Goal: Task Accomplishment & Management: Use online tool/utility

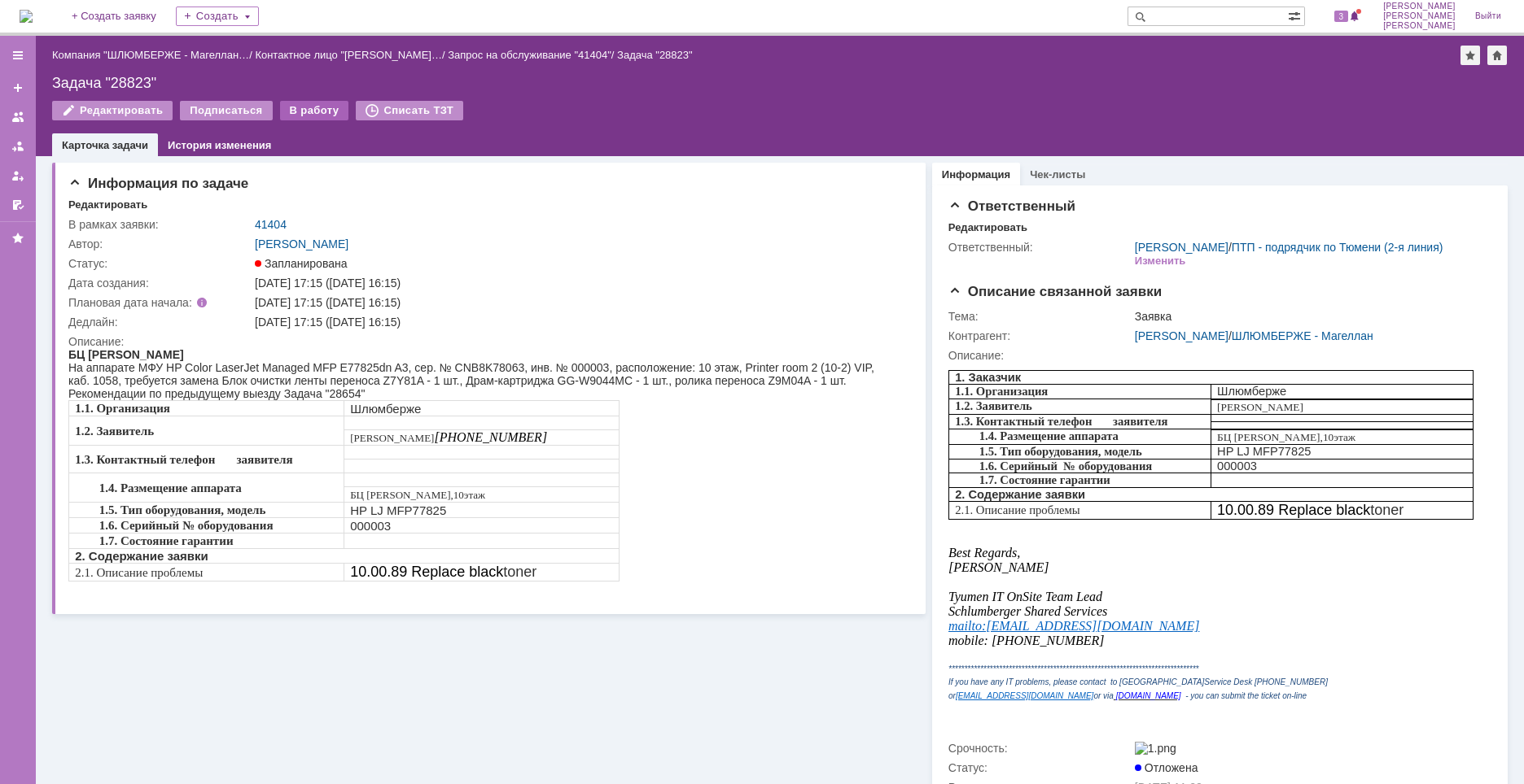
click at [304, 117] on div "В работу" at bounding box center [314, 110] width 69 height 20
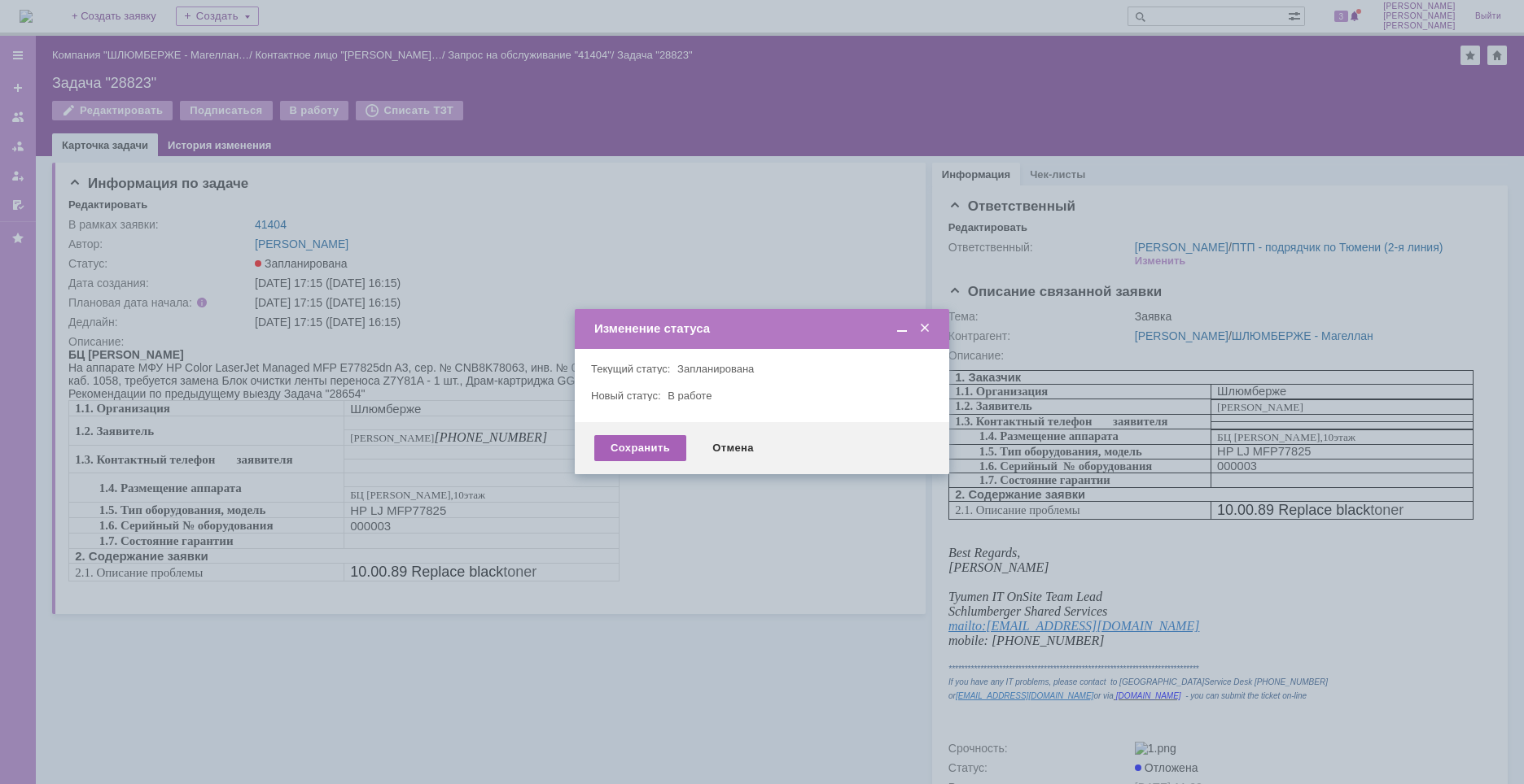
click at [644, 443] on div "Сохранить" at bounding box center [640, 448] width 92 height 26
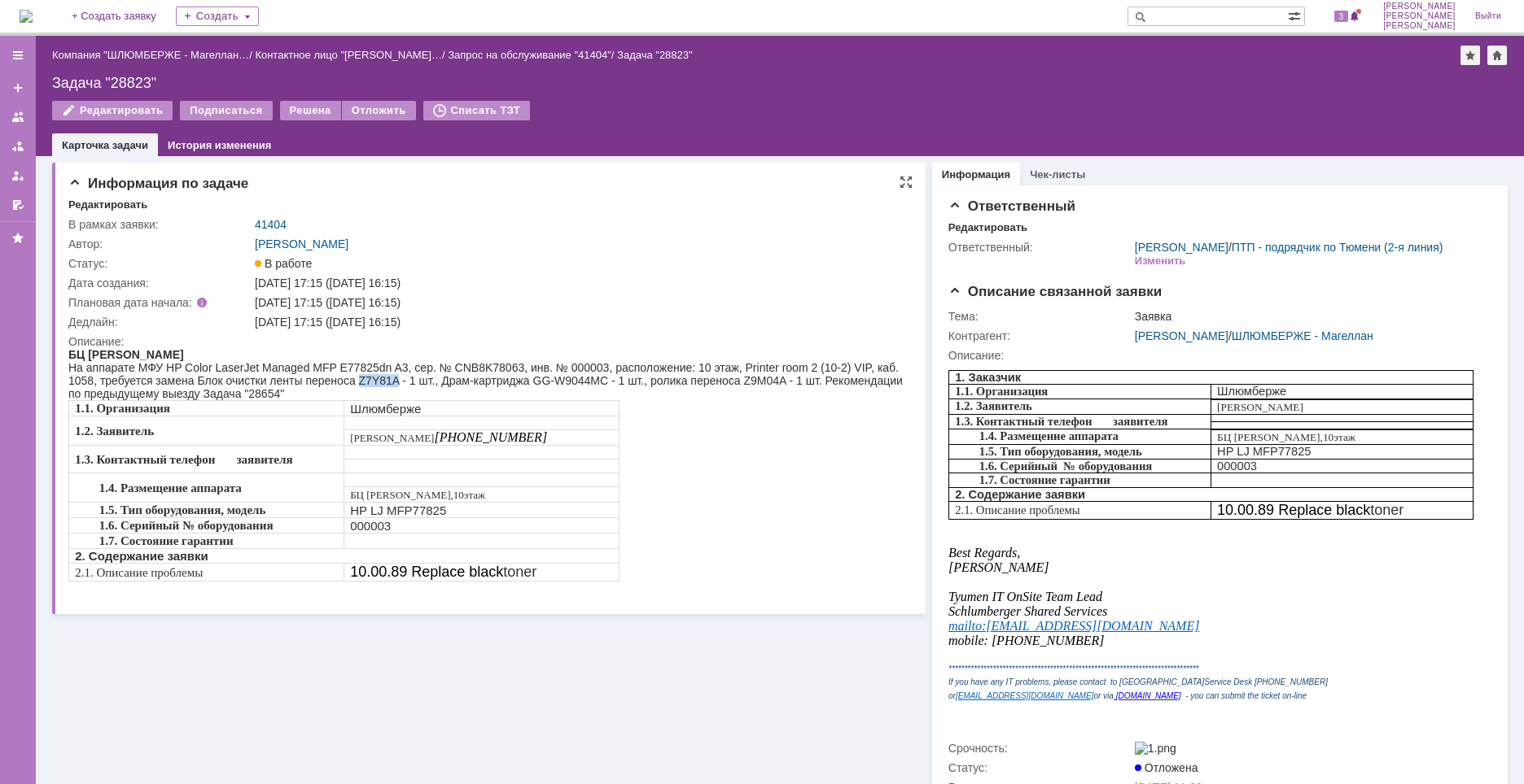
drag, startPoint x: 357, startPoint y: 382, endPoint x: 400, endPoint y: 385, distance: 43.1
click at [400, 385] on div "На аппарате МФУ HP Color LaserJet Managed MFP E77825dn A3, сер. № CNB8K78063, и…" at bounding box center [485, 380] width 835 height 39
click at [401, 471] on td at bounding box center [480, 466] width 275 height 14
click at [496, 366] on div "На аппарате МФУ HP Color LaserJet Managed MFP E77825dn A3, сер. № CNB8K78063, и…" at bounding box center [485, 380] width 835 height 39
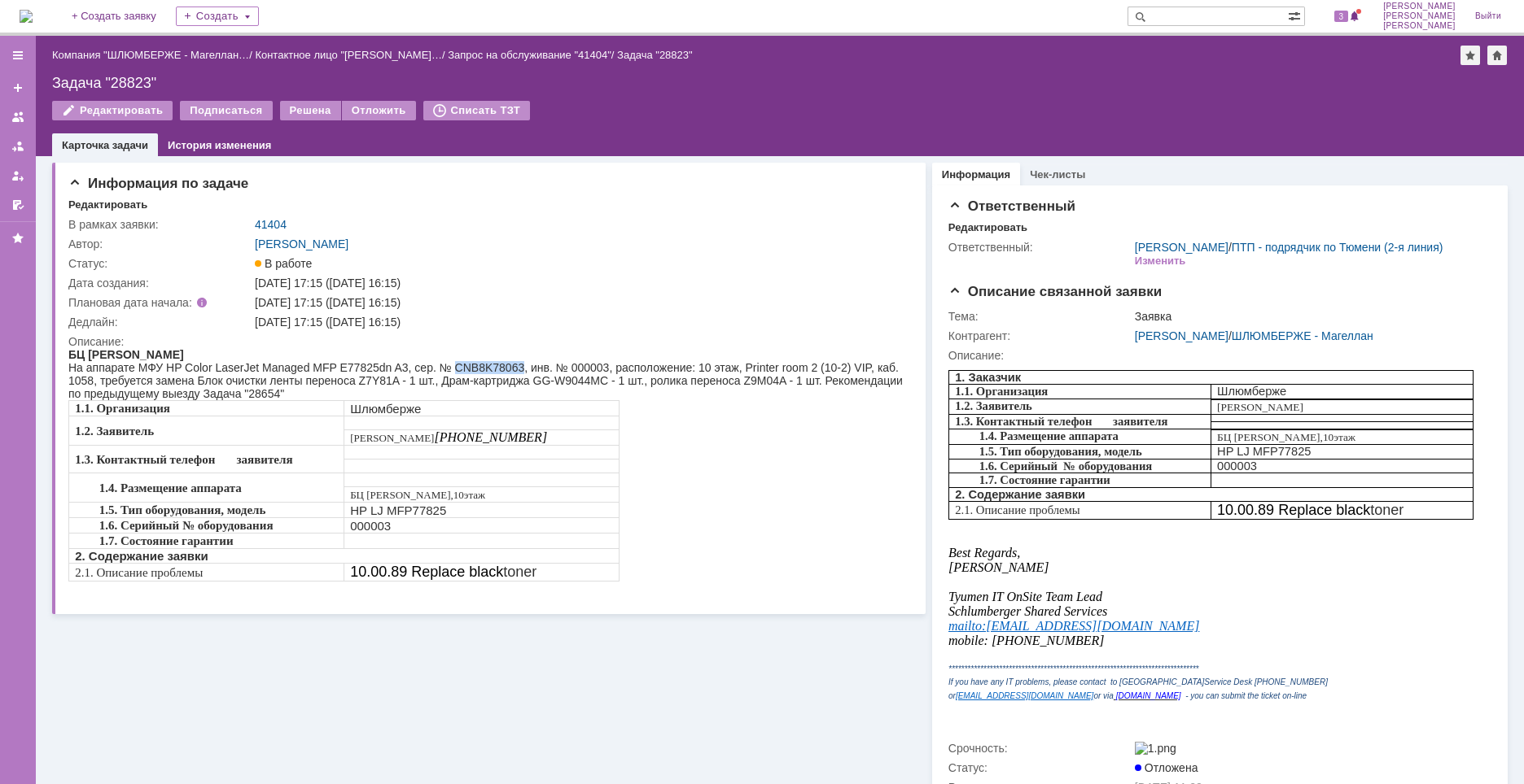
copy div "CNB8K78063"
click at [132, 87] on div "Задача "28823"" at bounding box center [780, 82] width 1455 height 16
copy div "28823"
click at [312, 424] on p "1.2. Заявитель" at bounding box center [206, 432] width 263 height 15
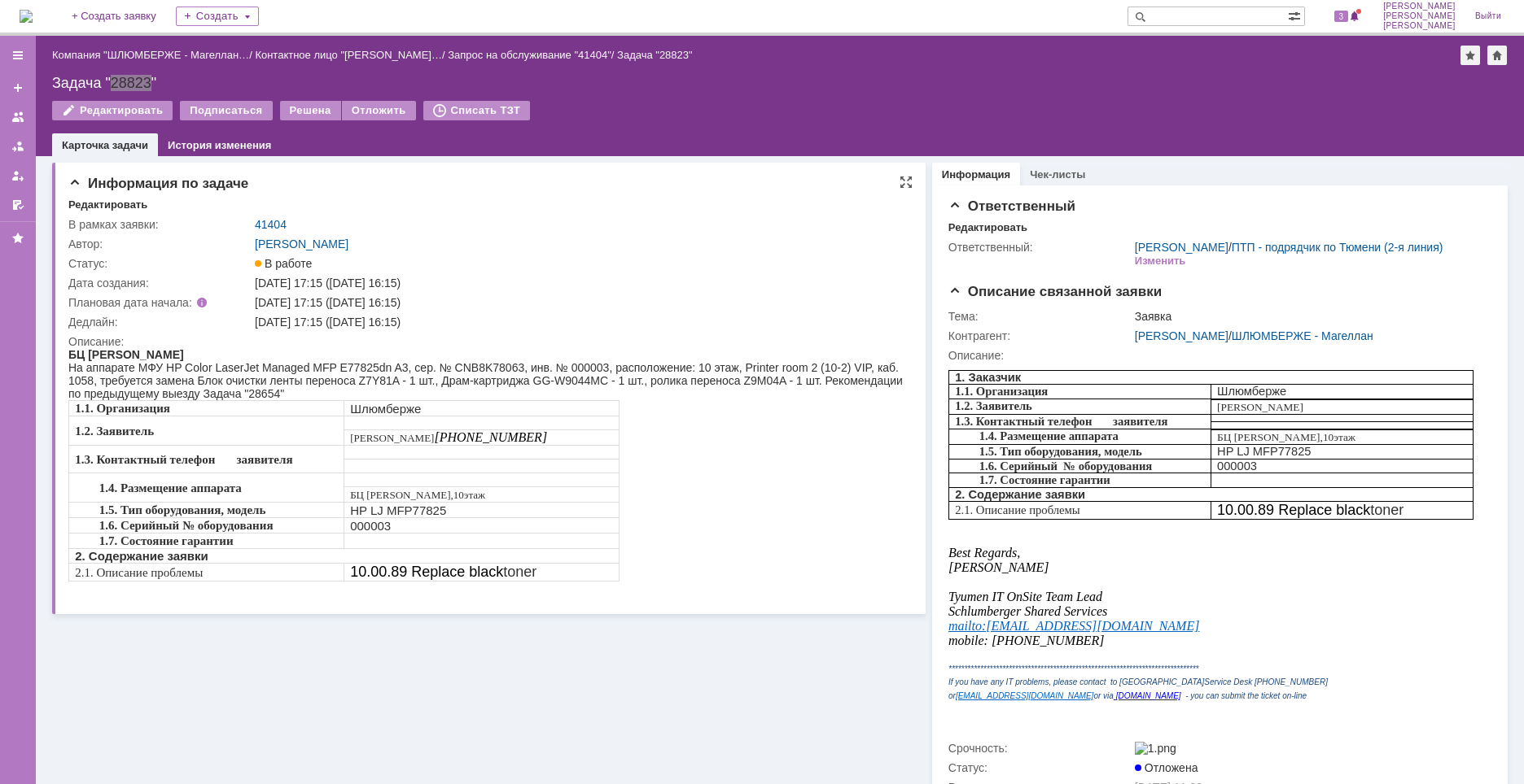
click at [312, 393] on div "На аппарате МФУ HP Color LaserJet Managed MFP E77825dn A3, сер. № CNB8K78063, и…" at bounding box center [485, 380] width 835 height 39
click at [688, 444] on div "1.1. Организация Шлюмберже 1.2. Заявитель Фролов Алексей +7 912 997 4750 1.3. К…" at bounding box center [485, 490] width 835 height 182
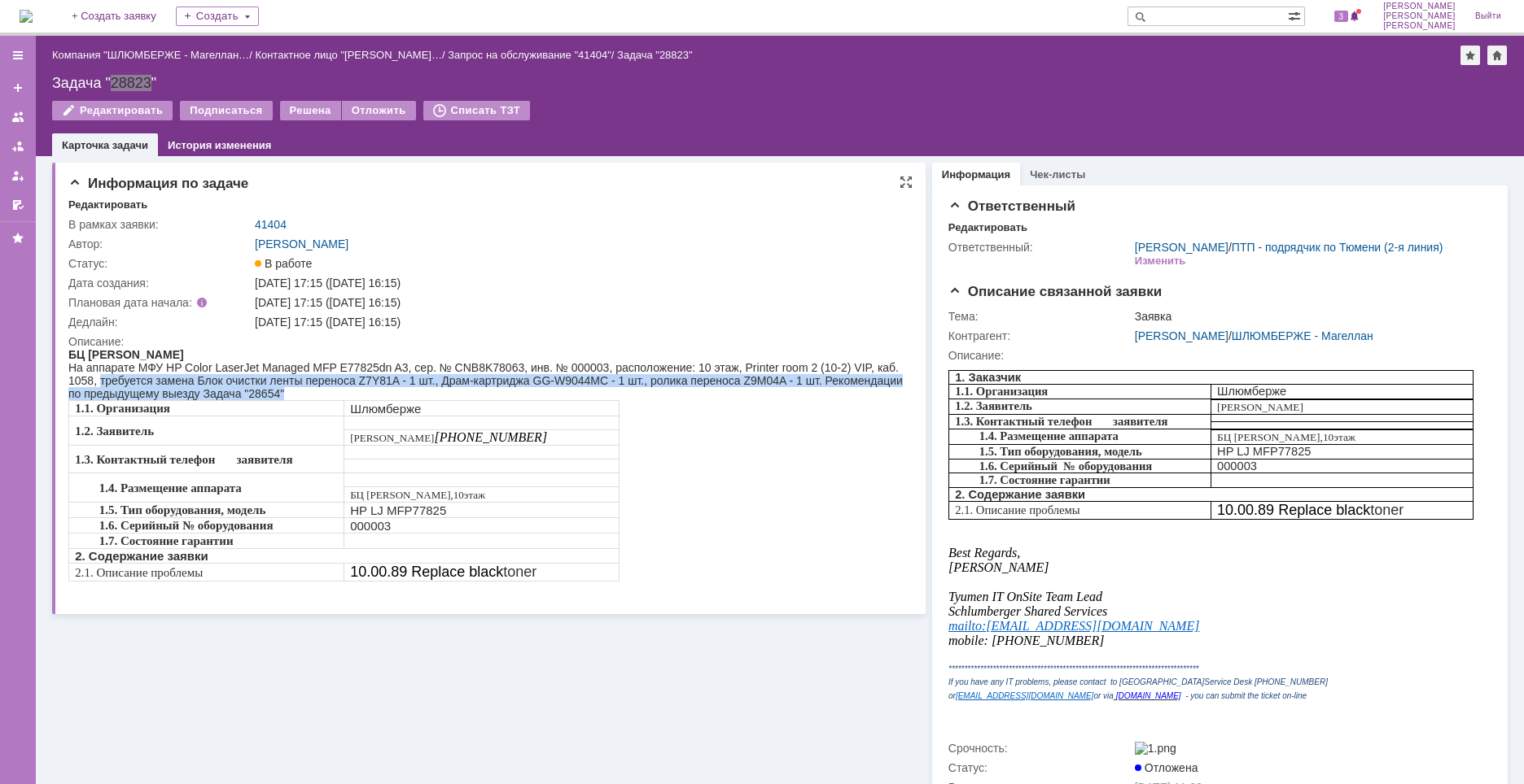
drag, startPoint x: 311, startPoint y: 395, endPoint x: 99, endPoint y: 378, distance: 212.7
click at [99, 378] on div "На аппарате МФУ HP Color LaserJet Managed MFP E77825dn A3, сер. № CNB8K78063, и…" at bounding box center [485, 380] width 835 height 39
copy div "требуется замена Блок очистки ленты переноса Z7Y81A - 1 шт., Драм-картриджа GG-…"
click at [828, 393] on div "На аппарате МФУ HP Color LaserJet Managed MFP E77825dn A3, сер. № CNB8K78063, и…" at bounding box center [485, 380] width 835 height 39
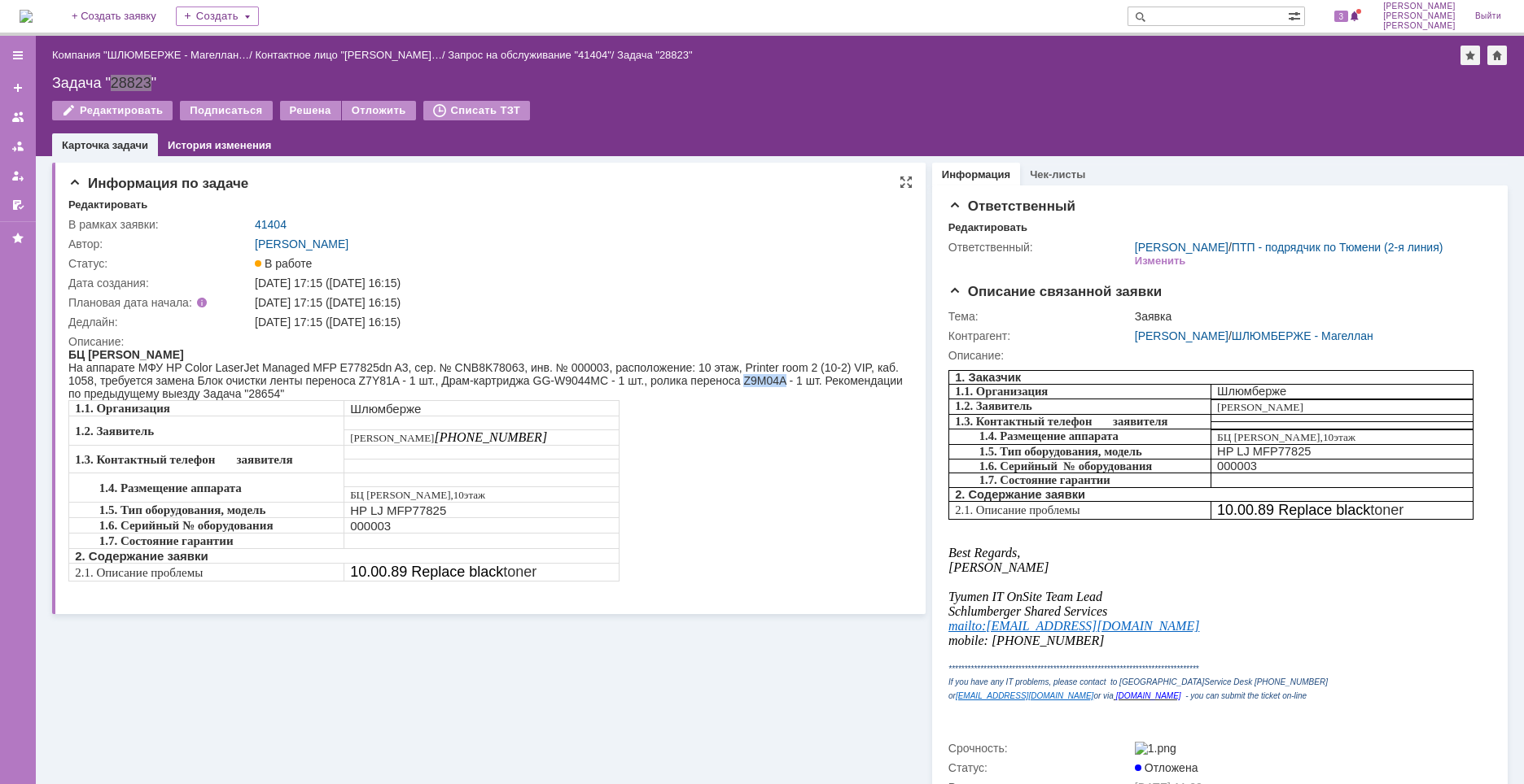
drag, startPoint x: 742, startPoint y: 378, endPoint x: 783, endPoint y: 384, distance: 41.4
click at [783, 384] on div "На аппарате МФУ HP Color LaserJet Managed MFP E77825dn A3, сер. № CNB8K78063, и…" at bounding box center [485, 380] width 835 height 39
copy div "Z9M04A"
